Goal: Task Accomplishment & Management: Manage account settings

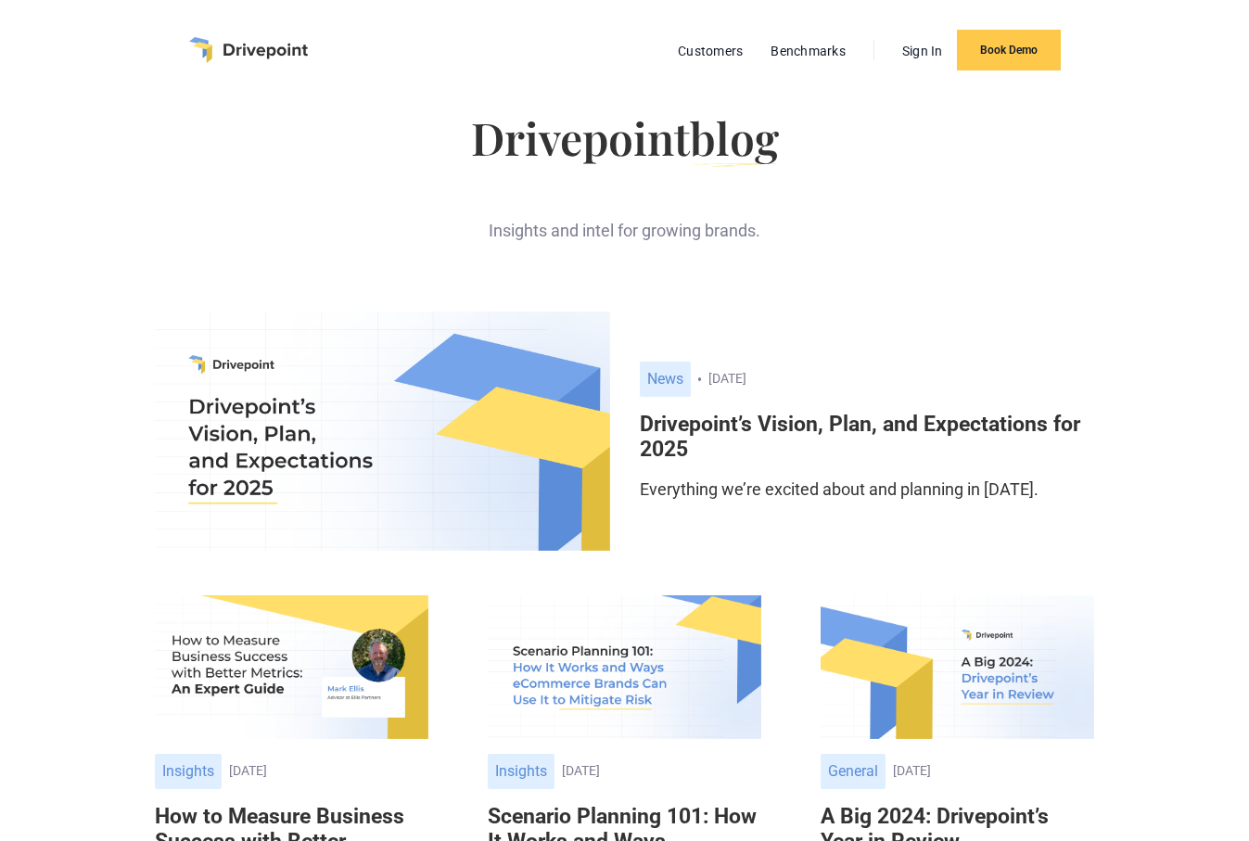
click at [258, 45] on img "home" at bounding box center [248, 50] width 119 height 26
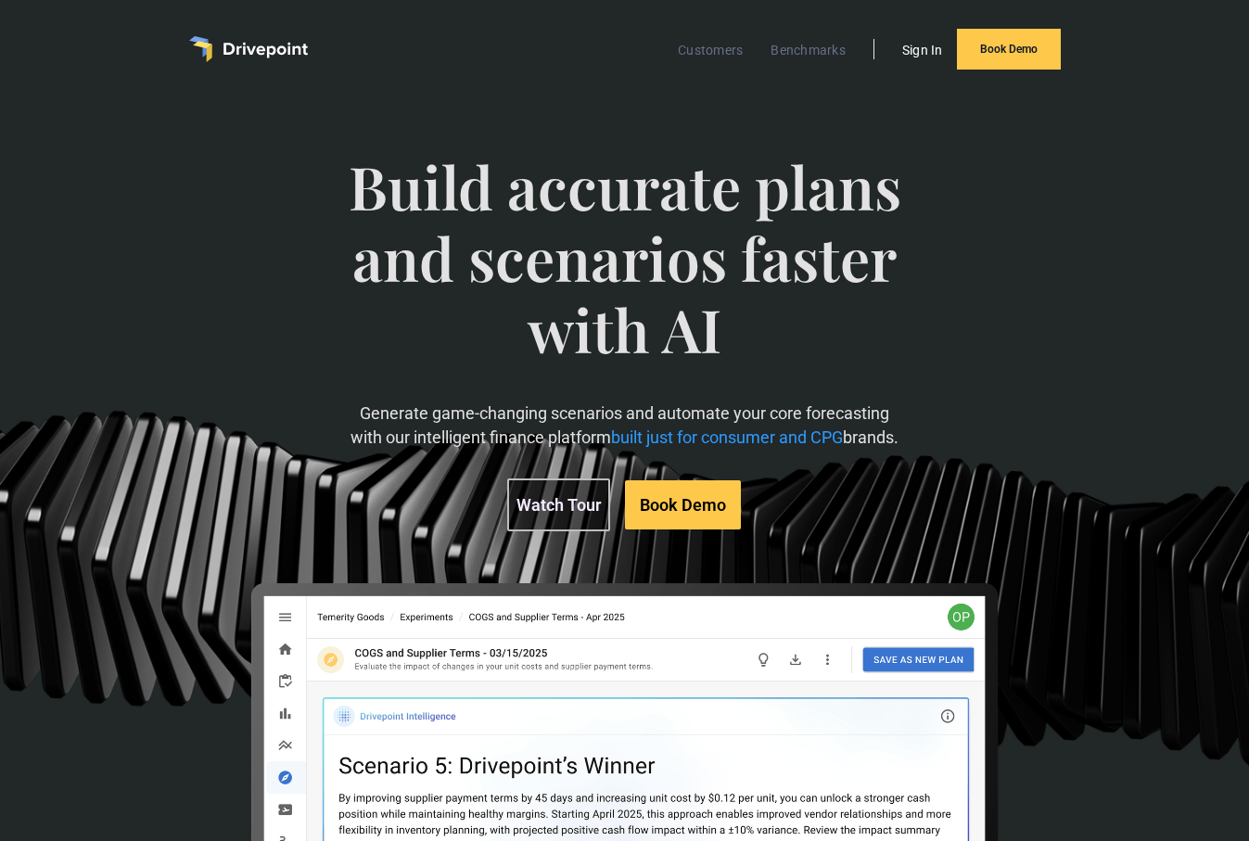
click at [936, 50] on link "Sign In" at bounding box center [922, 50] width 59 height 24
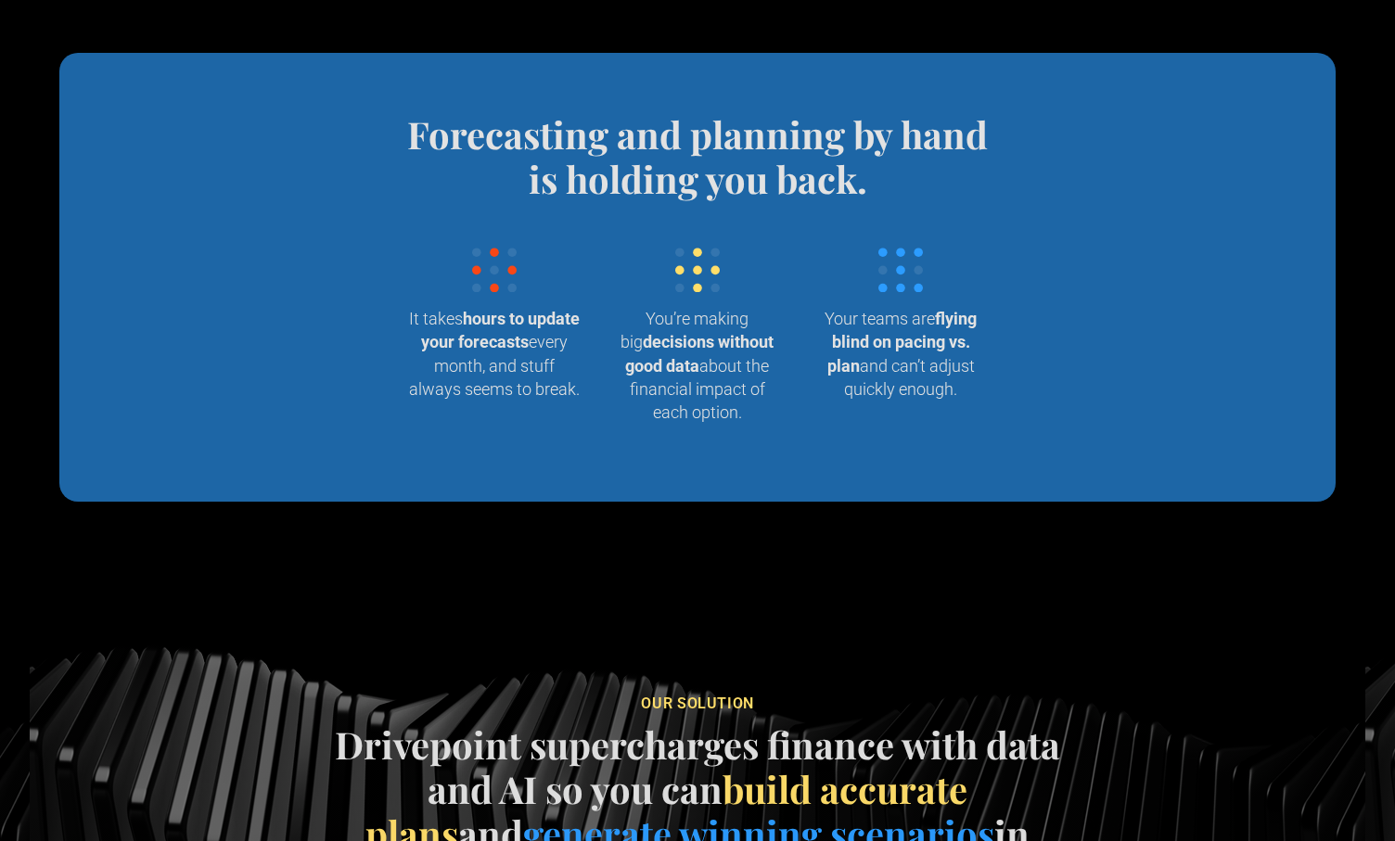
scroll to position [1941, 0]
